Goal: Information Seeking & Learning: Find specific fact

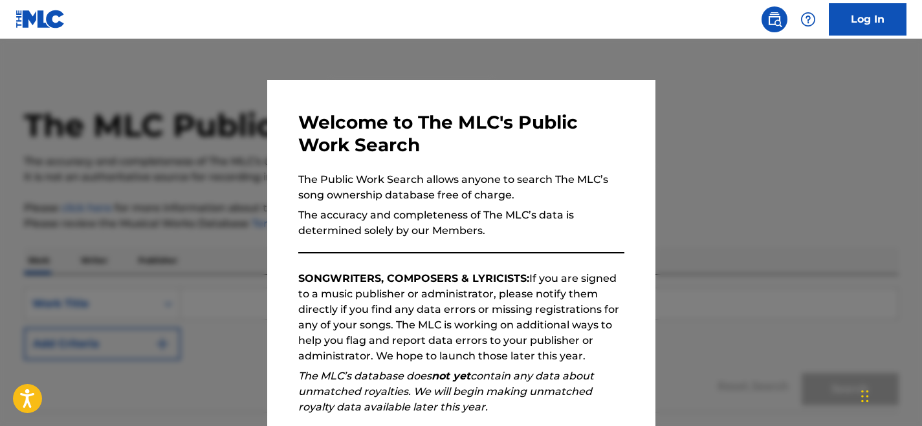
scroll to position [166, 0]
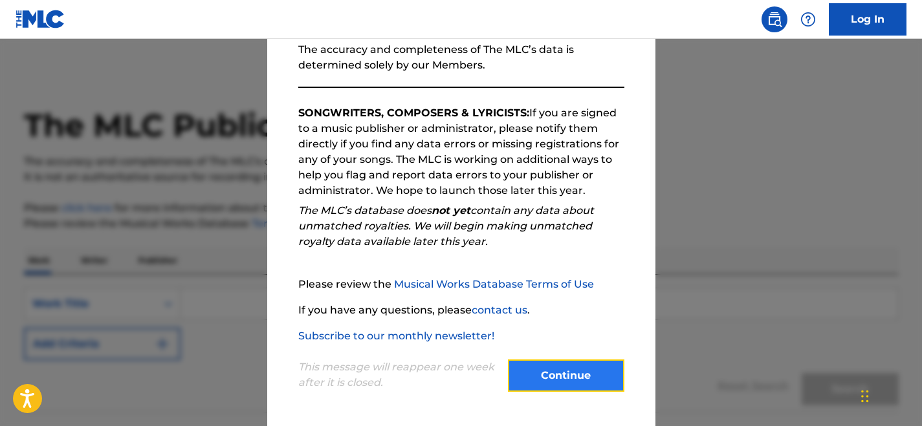
click at [552, 373] on button "Continue" at bounding box center [566, 376] width 116 height 32
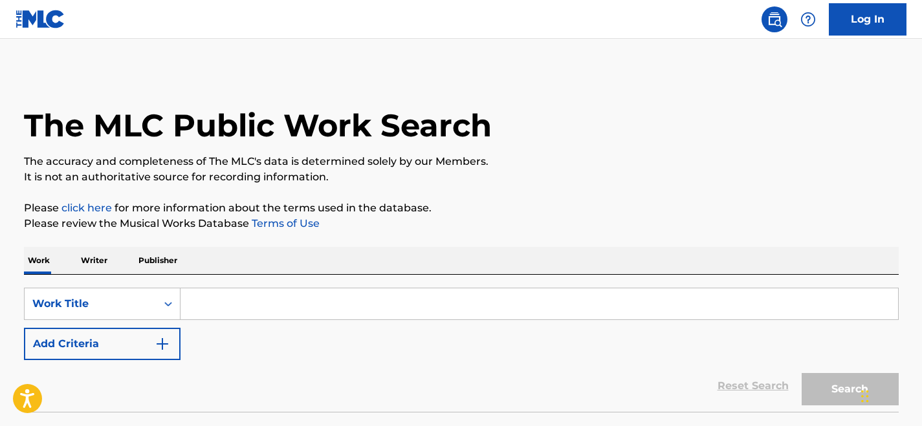
click at [391, 302] on input "Search Form" at bounding box center [540, 304] width 718 height 31
paste input "[PERSON_NAME]"
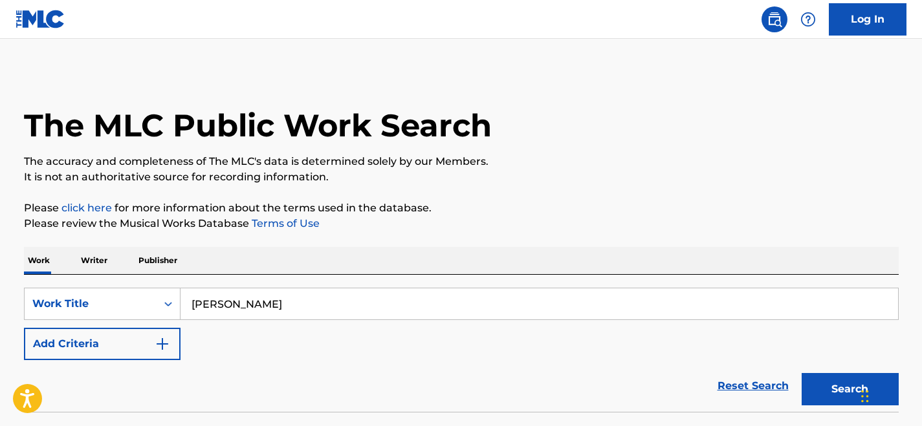
type input "[PERSON_NAME]"
click at [802, 373] on button "Search" at bounding box center [850, 389] width 97 height 32
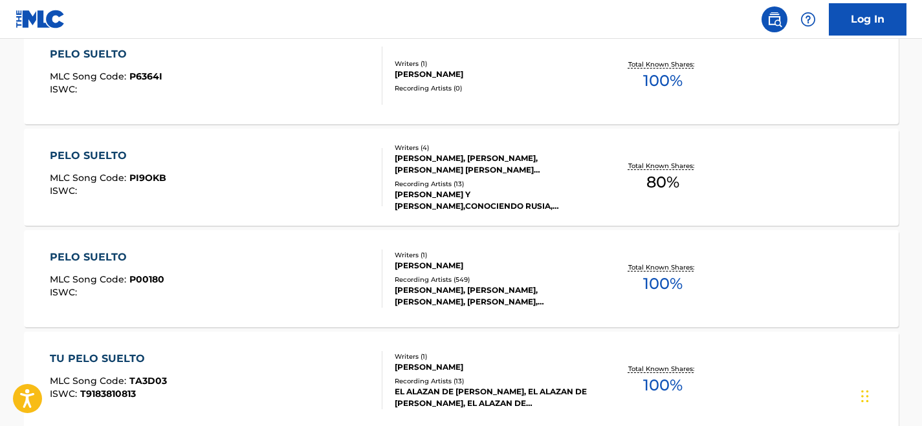
scroll to position [727, 0]
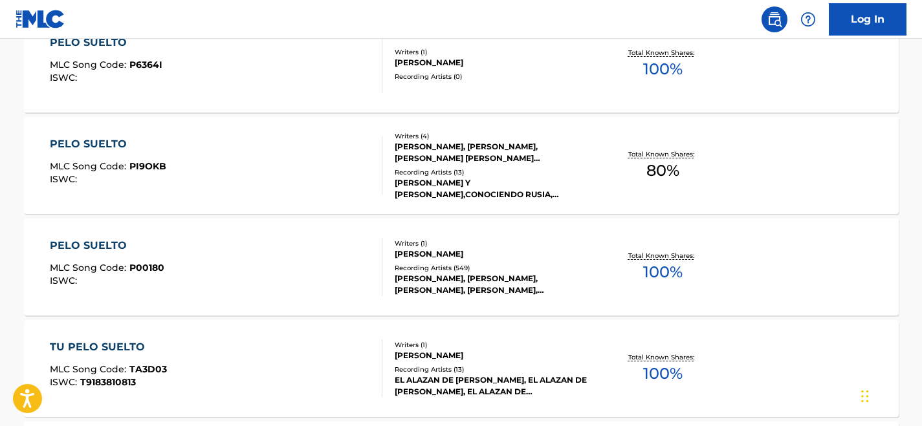
click at [307, 274] on div "PELO SUELTO MLC Song Code : P00180 ISWC :" at bounding box center [216, 267] width 333 height 58
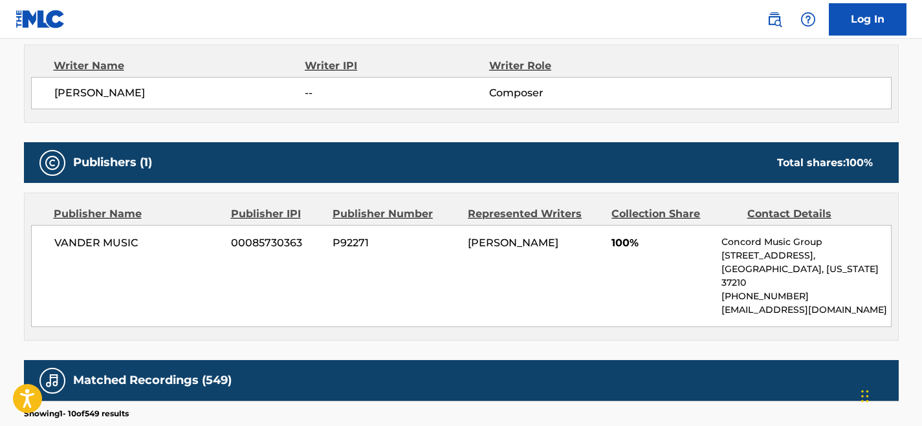
scroll to position [465, 0]
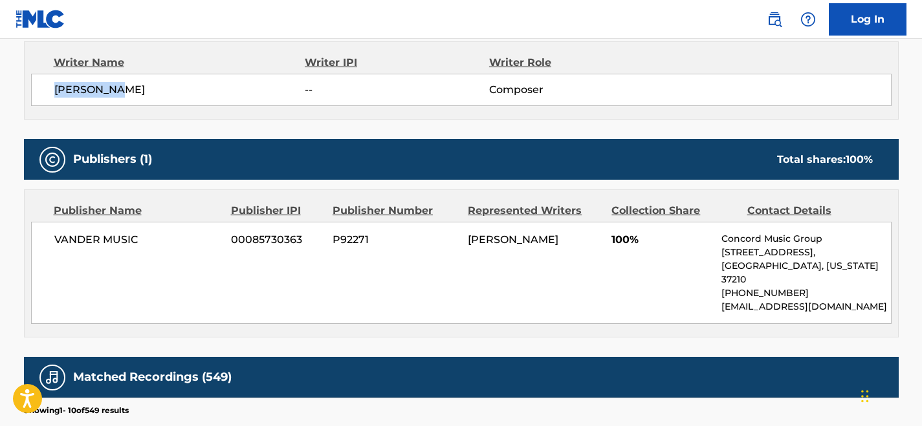
drag, startPoint x: 128, startPoint y: 91, endPoint x: 38, endPoint y: 91, distance: 89.9
click at [38, 91] on div "[PERSON_NAME] -- Composer" at bounding box center [461, 90] width 861 height 32
copy span "[PERSON_NAME]"
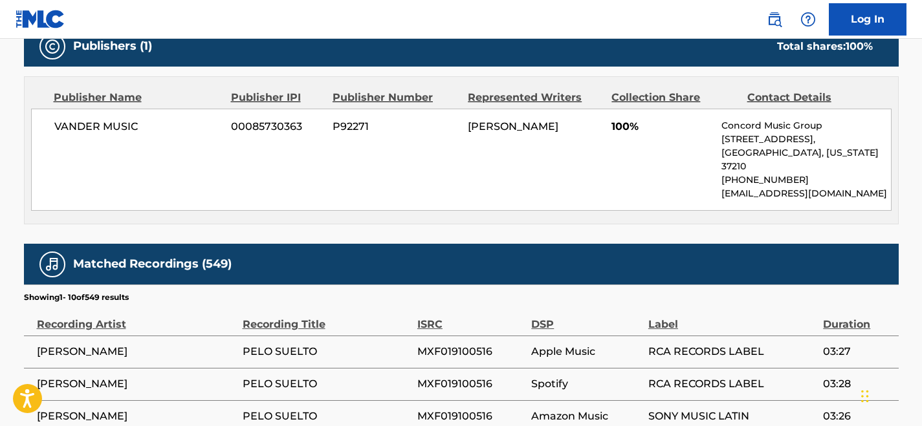
scroll to position [582, 0]
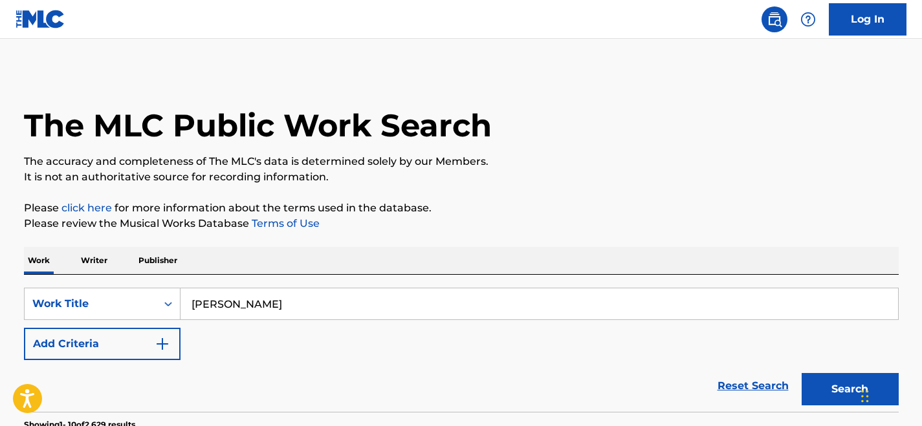
click at [228, 299] on input "[PERSON_NAME]" at bounding box center [540, 304] width 718 height 31
paste input "Aun Viv"
type input "Aun Vivo"
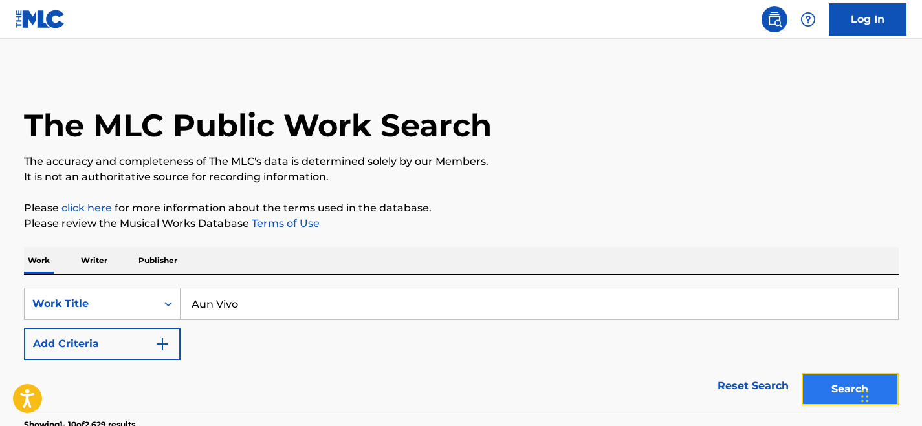
click at [845, 399] on button "Search" at bounding box center [850, 389] width 97 height 32
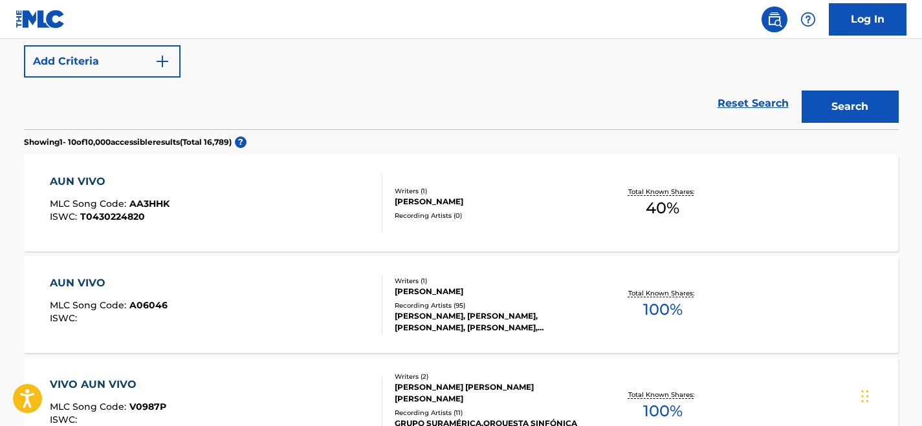
scroll to position [294, 0]
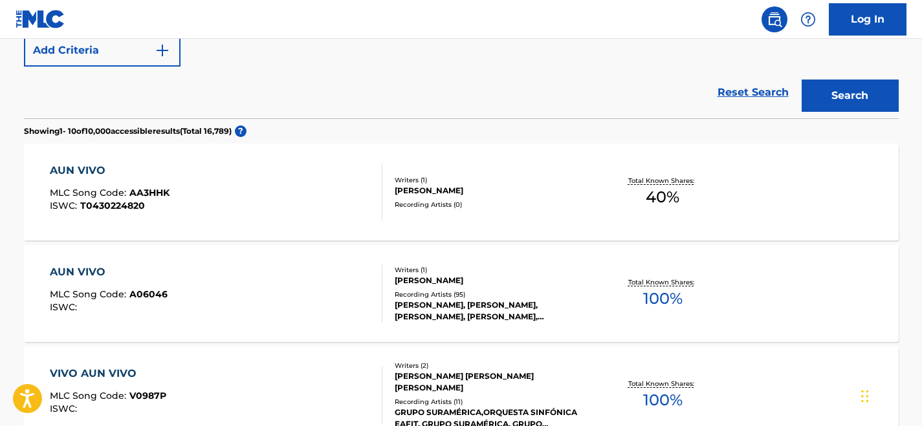
click at [280, 304] on div "AUN VIVO MLC Song Code : A06046 ISWC :" at bounding box center [216, 294] width 333 height 58
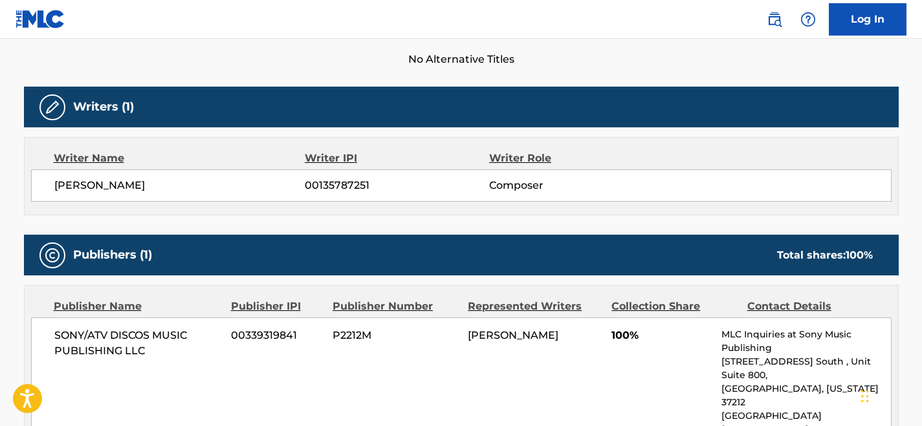
scroll to position [388, 0]
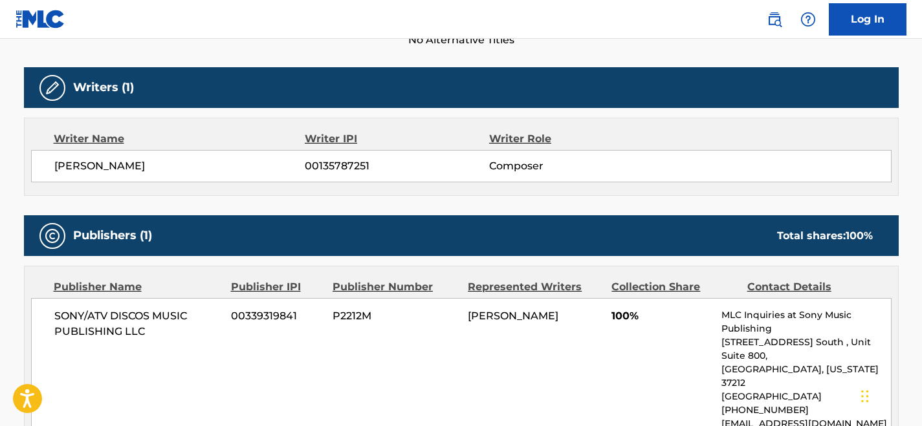
drag, startPoint x: 149, startPoint y: 168, endPoint x: 0, endPoint y: 166, distance: 148.8
click at [0, 166] on main "< Back to public search results Copy work link AUN VIVO Work Detail Member Work…" at bounding box center [461, 304] width 922 height 1306
copy span "[PERSON_NAME]"
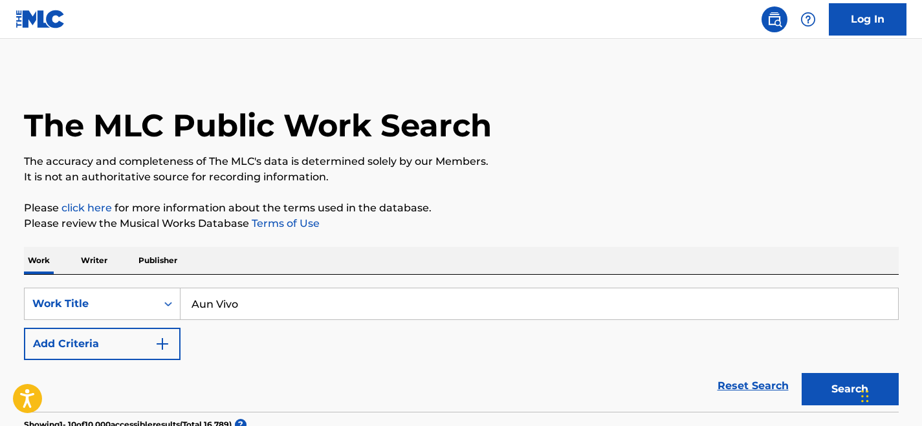
click at [222, 304] on input "Aun Vivo" at bounding box center [540, 304] width 718 height 31
paste input "[PERSON_NAME]"
type input "[PERSON_NAME]"
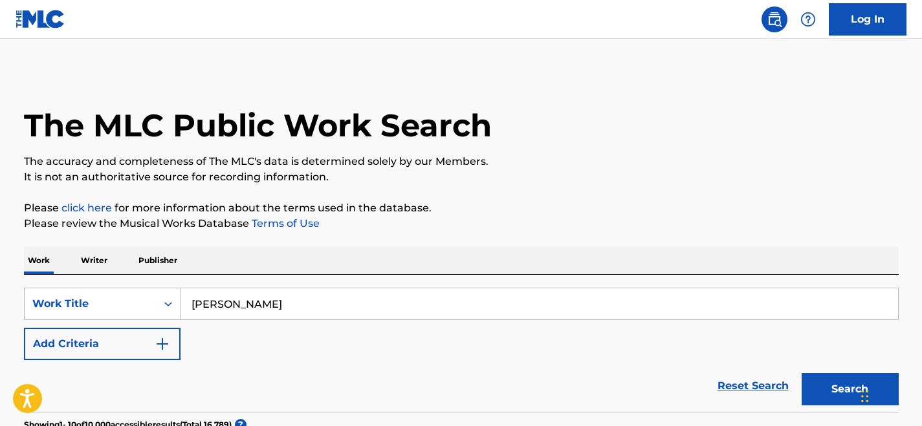
click at [802, 373] on button "Search" at bounding box center [850, 389] width 97 height 32
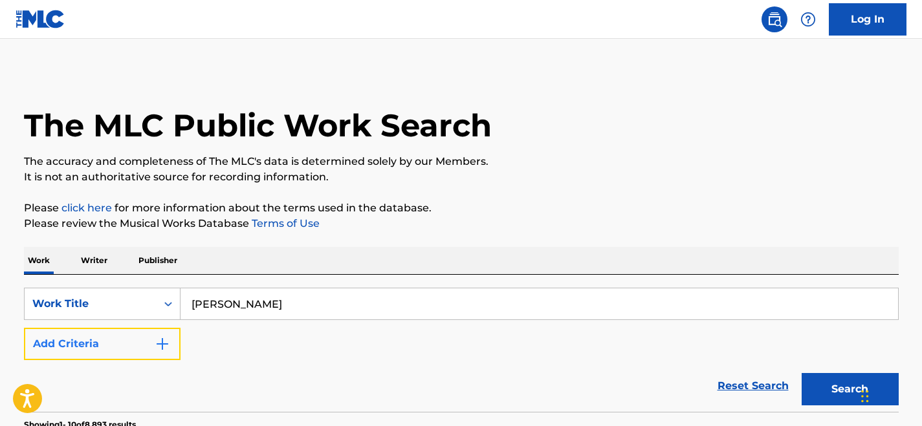
click at [148, 331] on button "Add Criteria" at bounding box center [102, 344] width 157 height 32
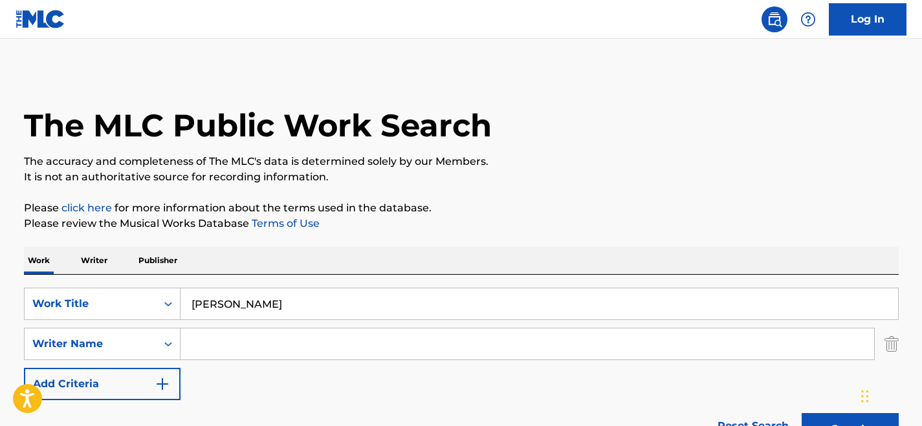
click at [219, 341] on input "Search Form" at bounding box center [528, 344] width 694 height 31
type input "[PERSON_NAME] [PERSON_NAME]"
click at [802, 413] on button "Search" at bounding box center [850, 429] width 97 height 32
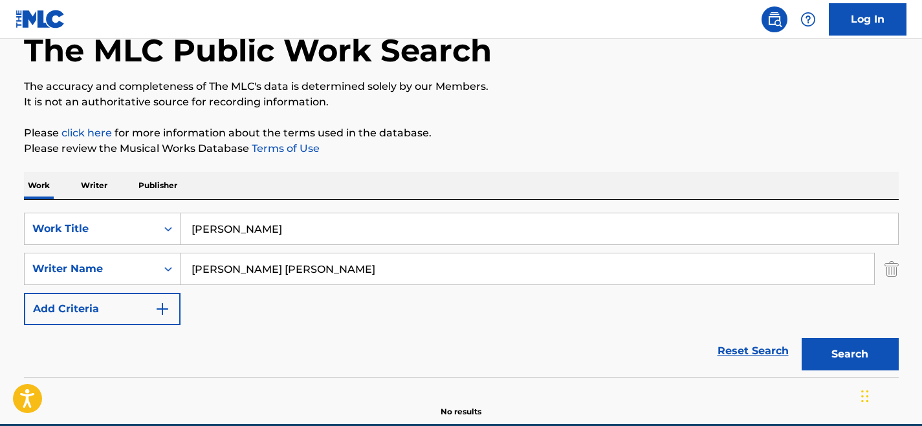
scroll to position [135, 0]
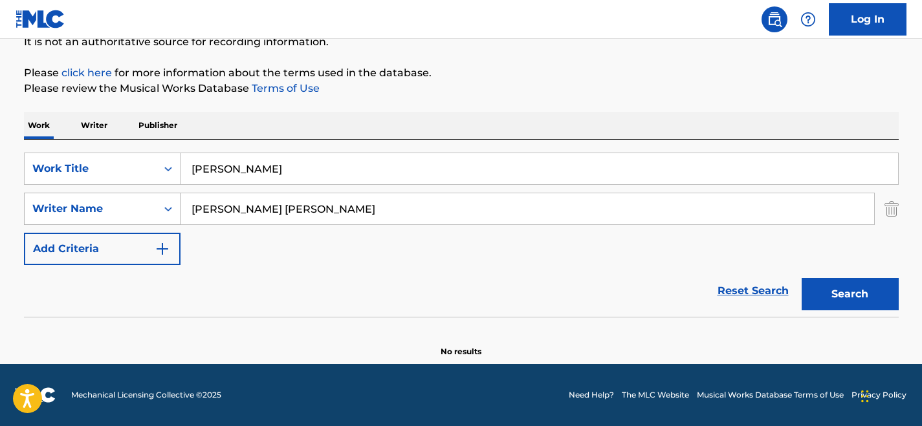
drag, startPoint x: 300, startPoint y: 211, endPoint x: 151, endPoint y: 210, distance: 148.8
click at [151, 210] on div "SearchWithCriteria0dd3356b-64c9-4bf3-9e2c-d4f438a4e51b Writer Name [PERSON_NAME…" at bounding box center [461, 209] width 875 height 32
click at [221, 173] on input "[PERSON_NAME]" at bounding box center [540, 168] width 718 height 31
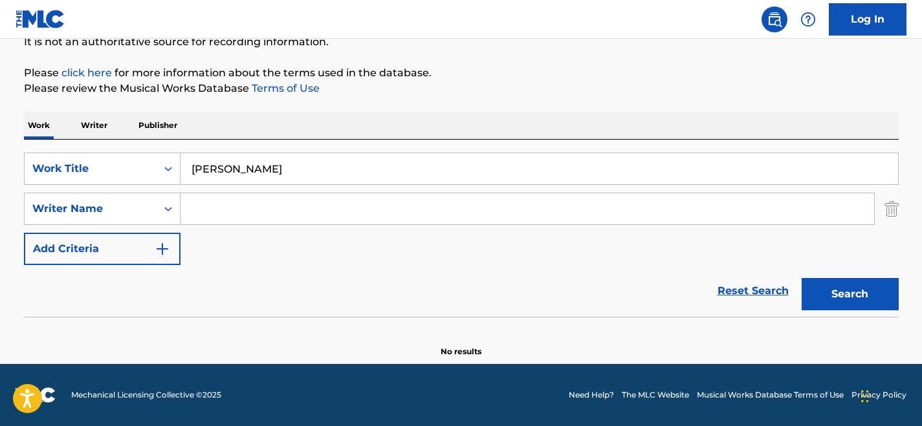
paste input "Siempre Estaré"
type input "Siempre Estaré"
click at [802, 278] on button "Search" at bounding box center [850, 294] width 97 height 32
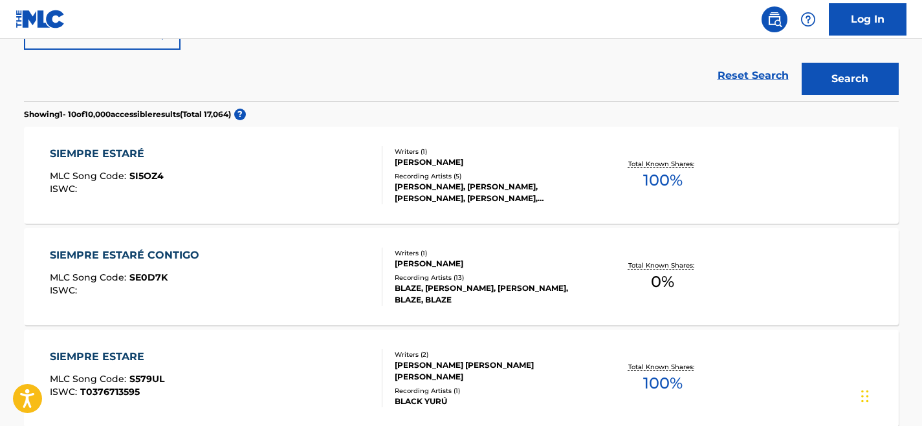
scroll to position [0, 0]
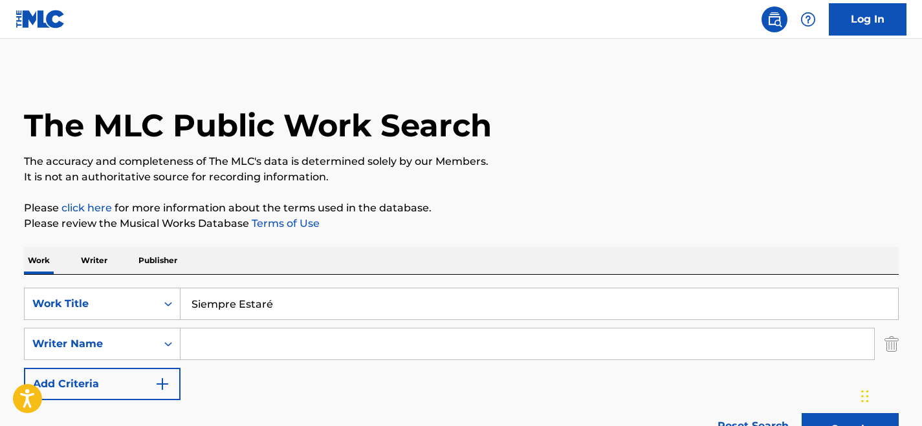
click at [203, 344] on input "Search Form" at bounding box center [528, 344] width 694 height 31
type input "[PERSON_NAME]"
click at [802, 413] on button "Search" at bounding box center [850, 429] width 97 height 32
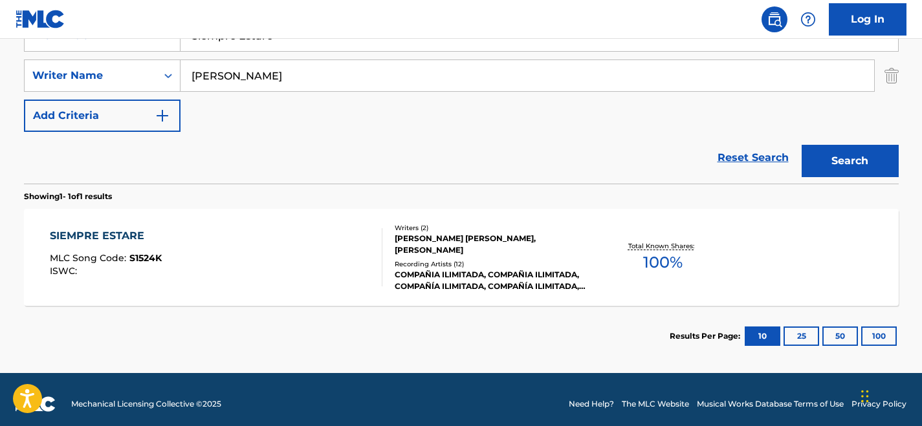
scroll to position [278, 0]
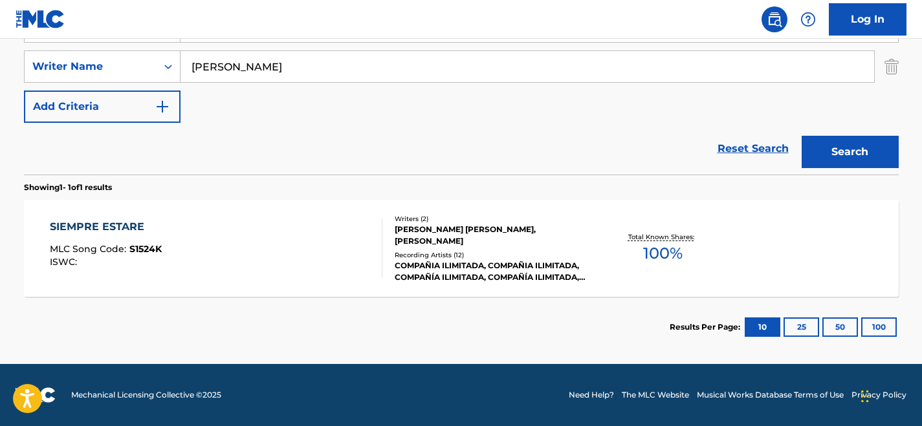
click at [335, 260] on div "SIEMPRE ESTARE MLC Song Code : S1524K ISWC :" at bounding box center [216, 248] width 333 height 58
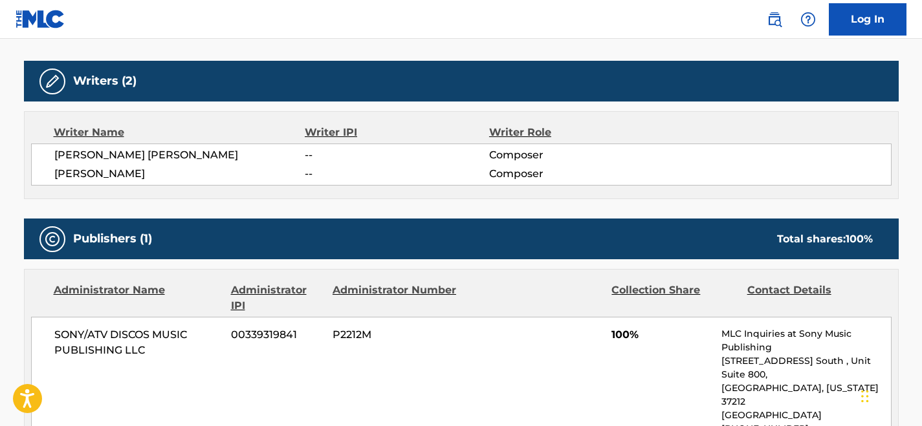
scroll to position [404, 0]
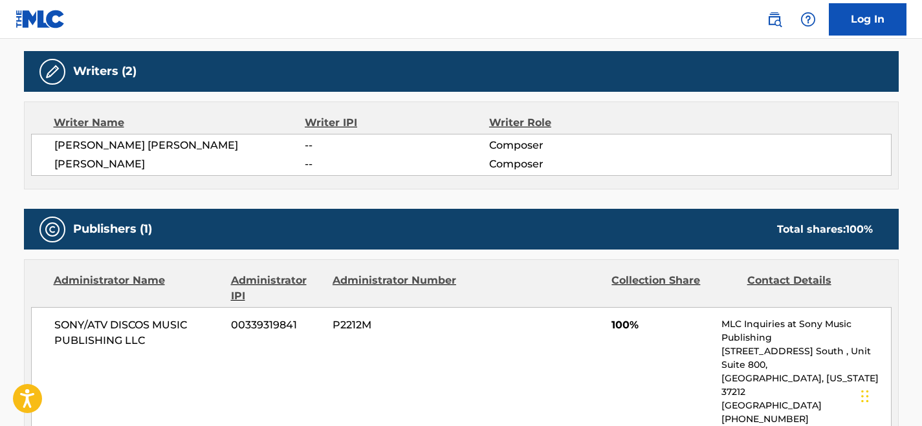
drag, startPoint x: 171, startPoint y: 167, endPoint x: 47, endPoint y: 140, distance: 127.0
click at [47, 140] on div "[PERSON_NAME] [PERSON_NAME] -- Composer [PERSON_NAME] -- Composer" at bounding box center [461, 155] width 861 height 42
copy div "[PERSON_NAME] [PERSON_NAME] -- Composer [PERSON_NAME]"
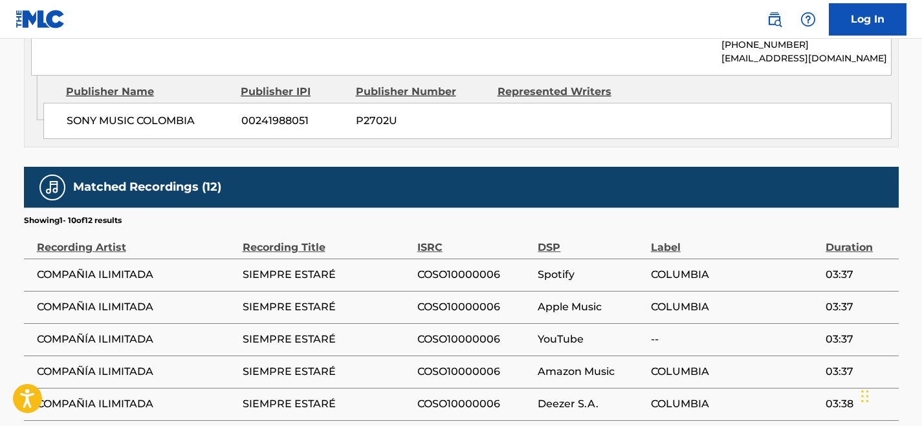
scroll to position [862, 0]
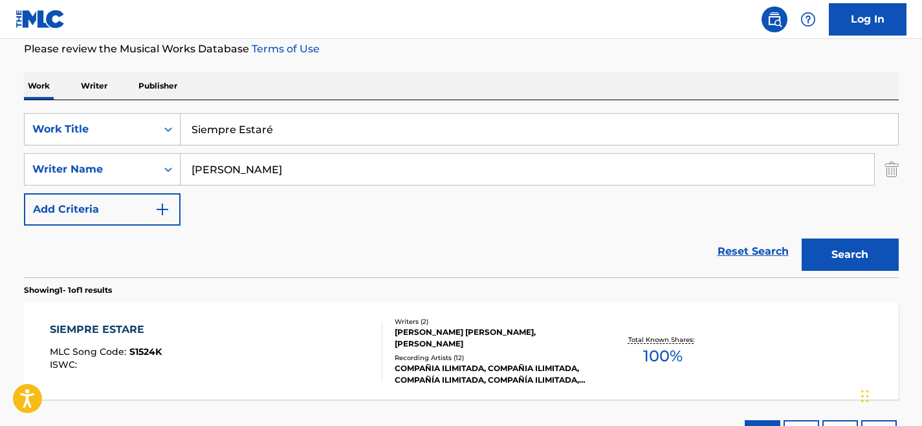
scroll to position [155, 0]
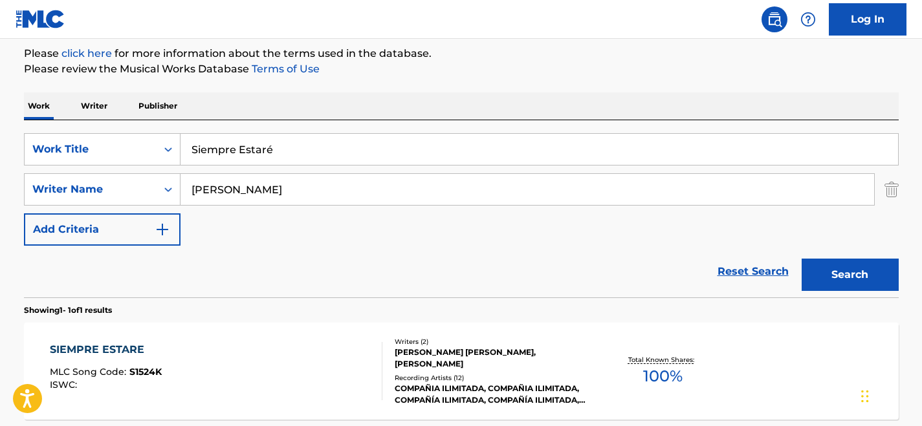
click at [228, 156] on input "Siempre Estaré" at bounding box center [540, 149] width 718 height 31
paste input "Pórtate Peor"
type input "Pórtate Peor"
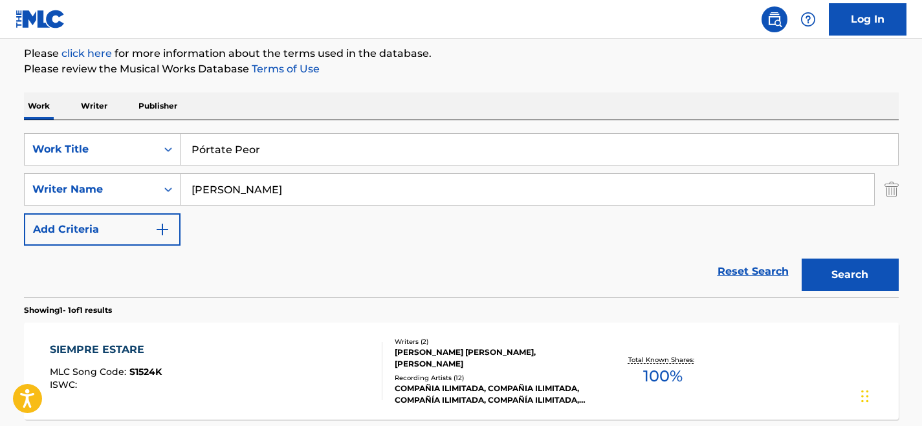
click at [230, 192] on input "[PERSON_NAME]" at bounding box center [528, 189] width 694 height 31
type input "[PERSON_NAME]"
click at [802, 259] on button "Search" at bounding box center [850, 275] width 97 height 32
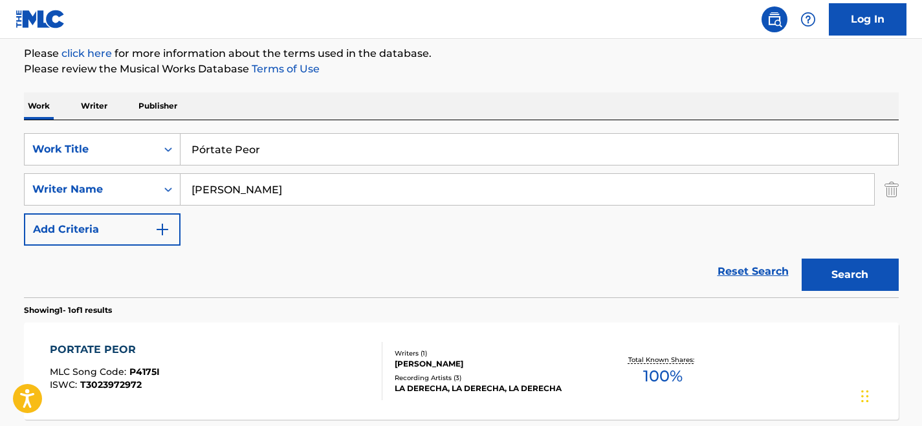
click at [244, 184] on input "[PERSON_NAME]" at bounding box center [528, 189] width 694 height 31
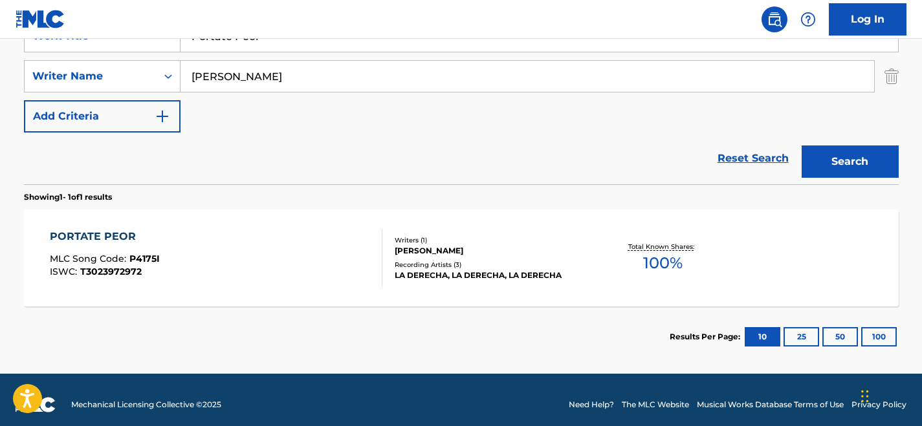
scroll to position [278, 0]
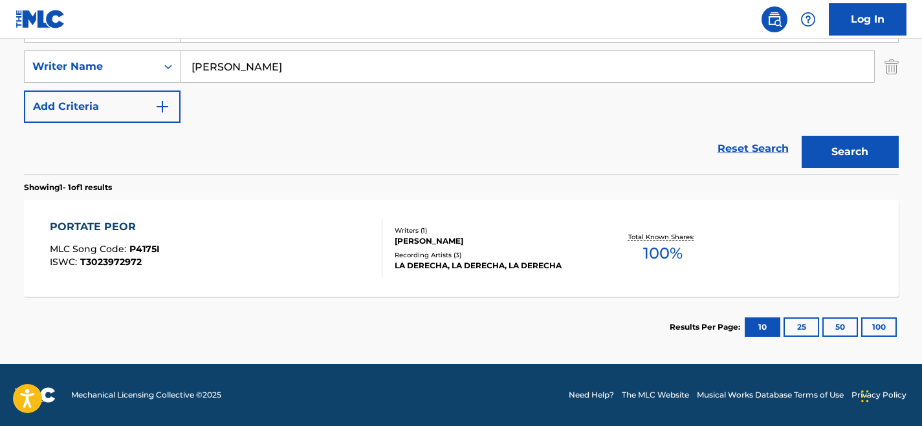
click at [299, 290] on div "PORTATE PEOR MLC Song Code : P4175I ISWC : T3023972972 Writers ( 1 ) [PERSON_NA…" at bounding box center [461, 248] width 875 height 97
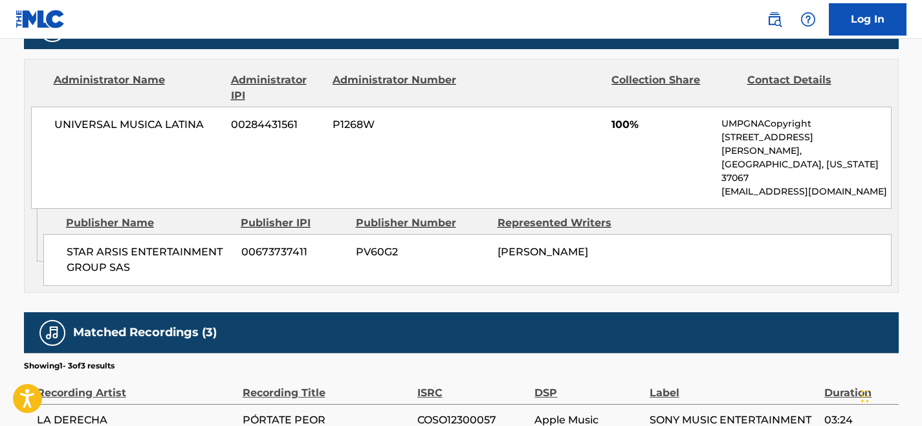
scroll to position [609, 0]
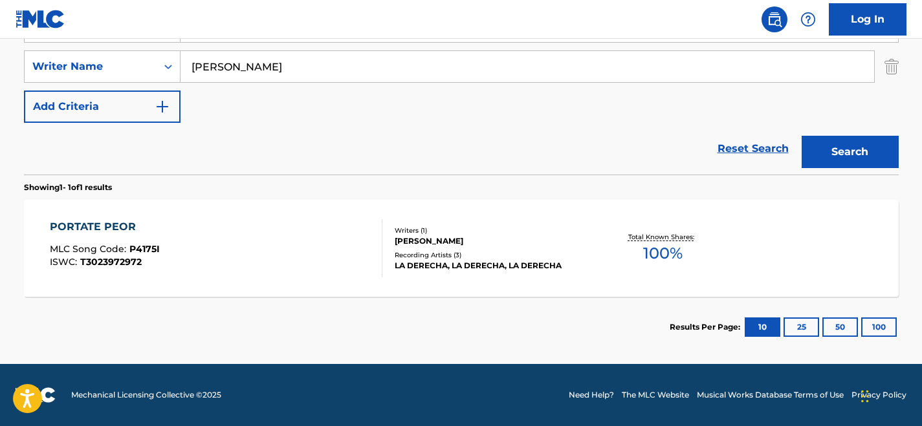
scroll to position [278, 0]
click at [259, 68] on input "[PERSON_NAME]" at bounding box center [528, 66] width 694 height 31
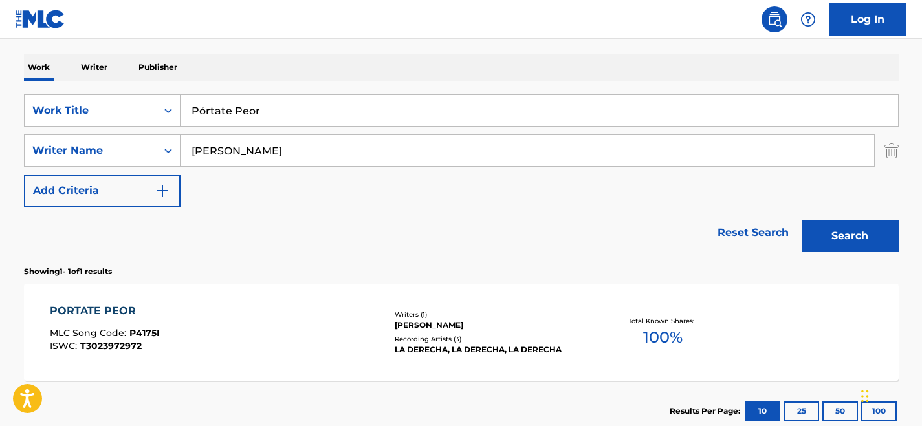
scroll to position [194, 0]
click at [244, 116] on input "Pórtate Peor" at bounding box center [540, 109] width 718 height 31
click at [244, 115] on input "Pórtate Peor" at bounding box center [540, 109] width 718 height 31
paste input "Estar Vivos"
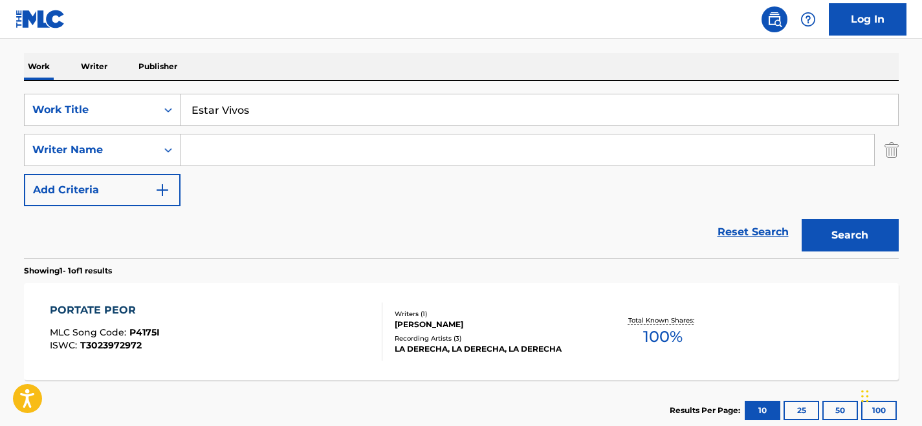
type input "Estar Vivos"
click at [238, 145] on input "Search Form" at bounding box center [528, 150] width 694 height 31
type input "[PERSON_NAME]"
click at [802, 219] on button "Search" at bounding box center [850, 235] width 97 height 32
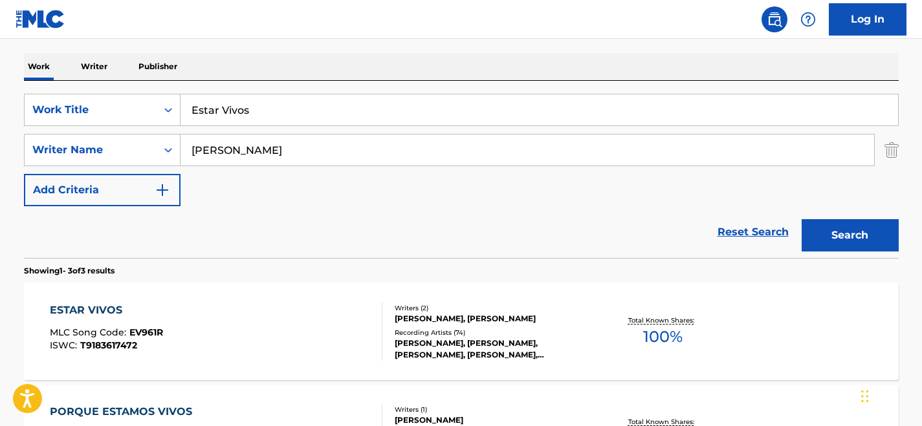
click at [272, 304] on div "ESTAR VIVOS MLC Song Code : EV961R ISWC : T9183617472" at bounding box center [216, 332] width 333 height 58
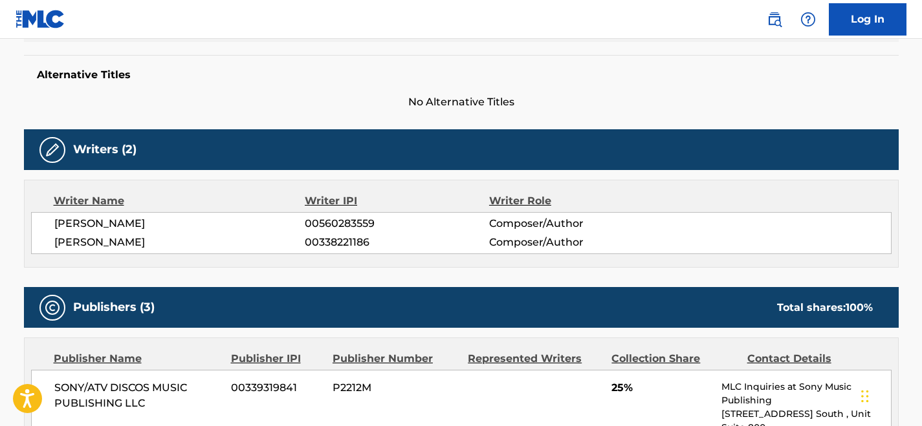
scroll to position [344, 0]
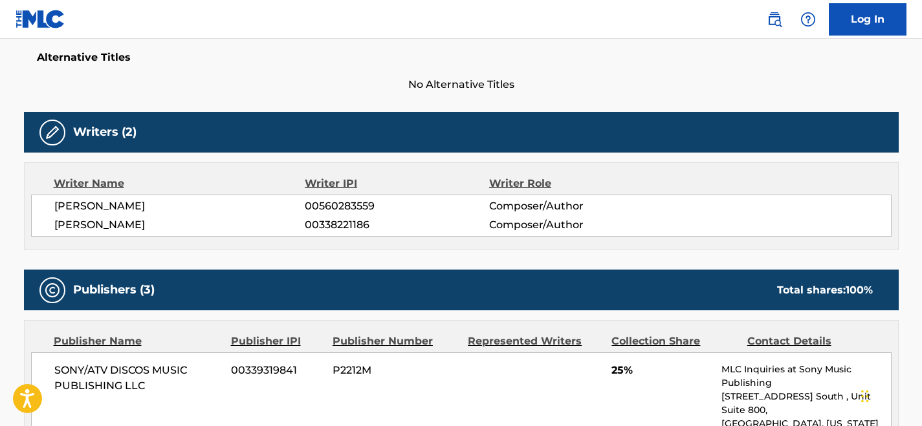
drag, startPoint x: 167, startPoint y: 222, endPoint x: 43, endPoint y: 205, distance: 124.7
click at [43, 205] on div "[PERSON_NAME] 00560283559 Composer/Author [PERSON_NAME] 00338221186 Composer/Au…" at bounding box center [461, 216] width 861 height 42
copy div "[PERSON_NAME] 00560283559 Composer/Author [PERSON_NAME]"
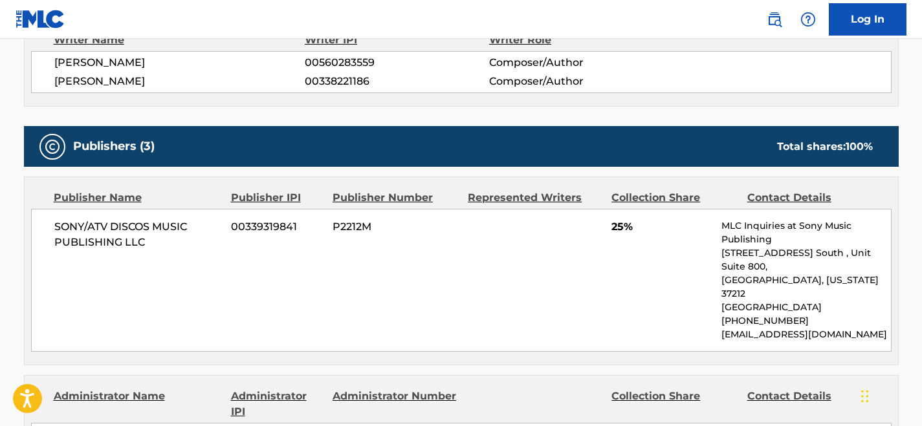
scroll to position [604, 0]
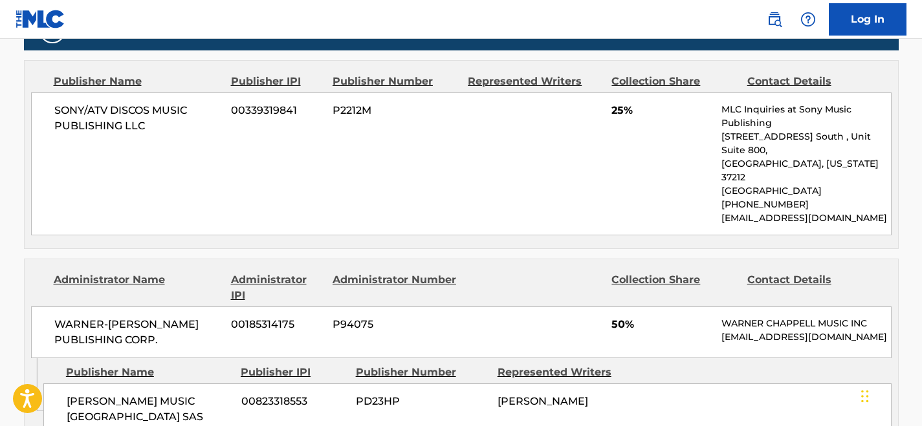
scroll to position [194, 0]
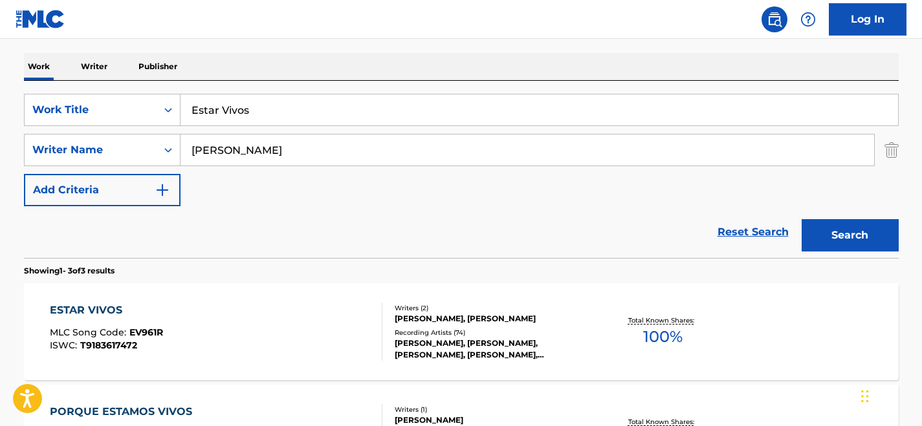
click at [265, 111] on input "Estar Vivos" at bounding box center [540, 109] width 718 height 31
click at [264, 111] on input "Estar Vivos" at bounding box center [540, 109] width 718 height 31
paste input "Amiga Mia"
type input "Amiga Mia"
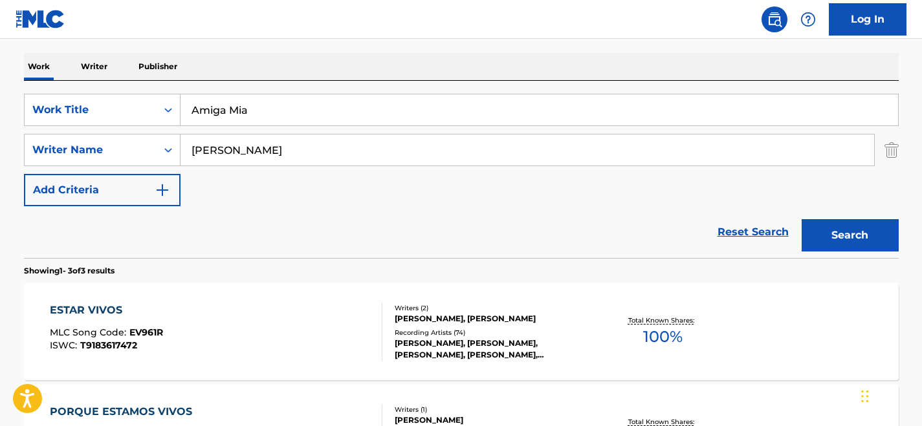
click at [257, 151] on input "[PERSON_NAME]" at bounding box center [528, 150] width 694 height 31
click at [802, 219] on button "Search" at bounding box center [850, 235] width 97 height 32
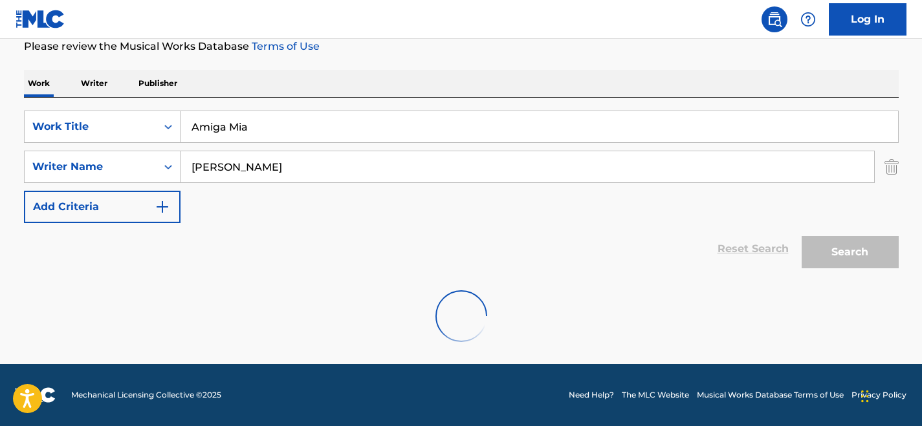
scroll to position [135, 0]
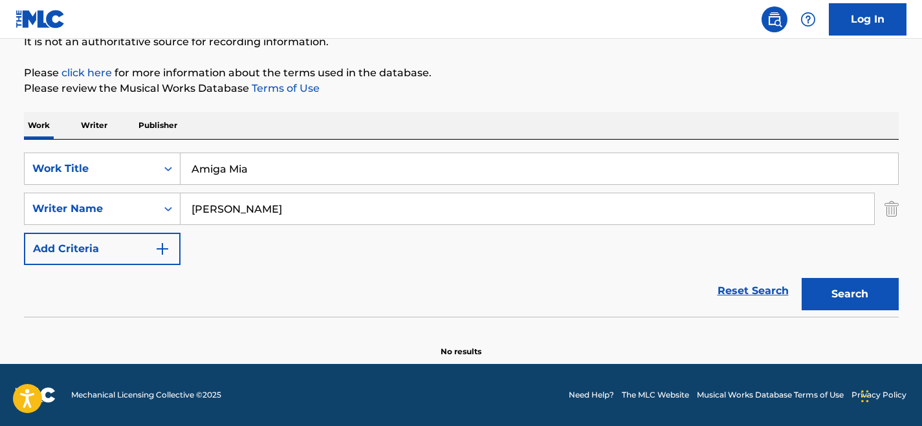
type input "[PERSON_NAME]"
click at [802, 278] on button "Search" at bounding box center [850, 294] width 97 height 32
drag, startPoint x: 287, startPoint y: 212, endPoint x: 147, endPoint y: 210, distance: 139.8
click at [147, 210] on div "SearchWithCriteria0dd3356b-64c9-4bf3-9e2c-d4f438a4e51b Writer Name [PERSON_NAME]" at bounding box center [461, 209] width 875 height 32
click at [802, 278] on button "Search" at bounding box center [850, 294] width 97 height 32
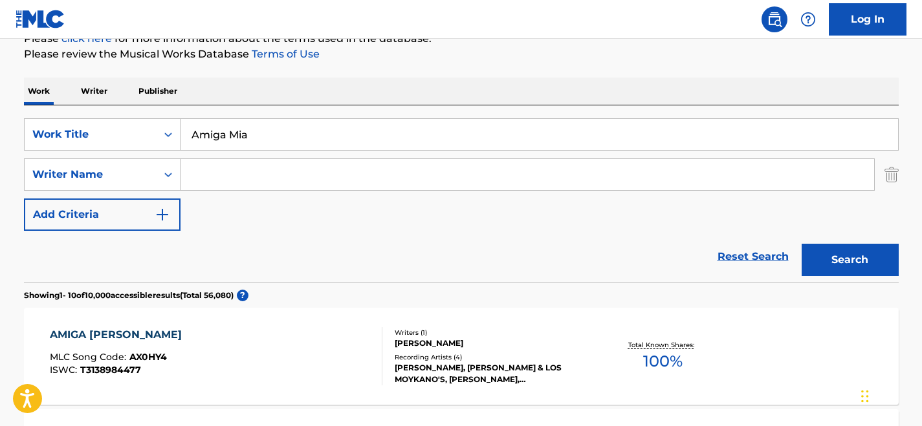
scroll to position [196, 0]
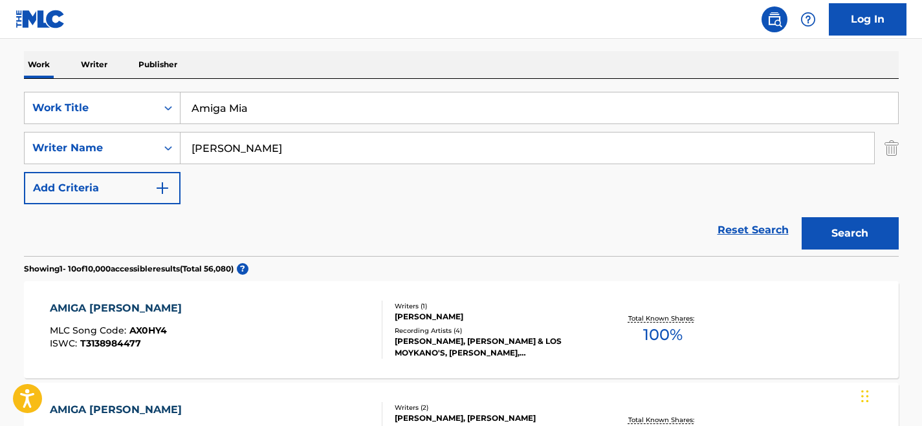
type input "[PERSON_NAME]"
click at [802, 217] on button "Search" at bounding box center [850, 233] width 97 height 32
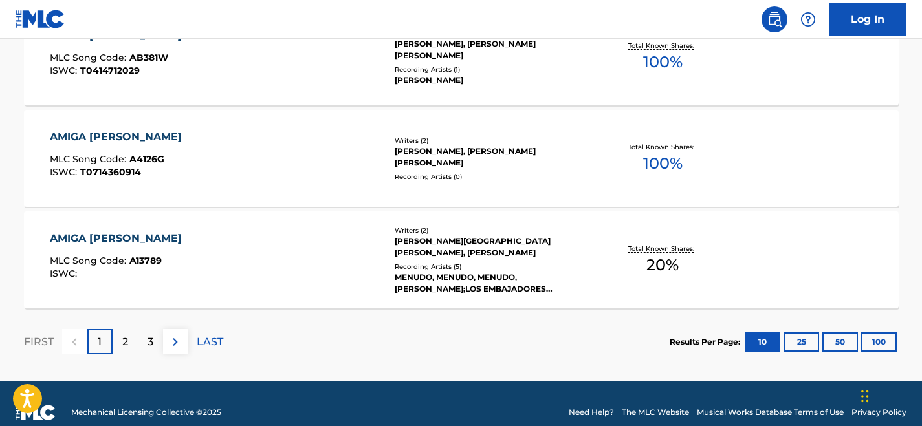
scroll to position [1198, 0]
